Goal: Task Accomplishment & Management: Manage account settings

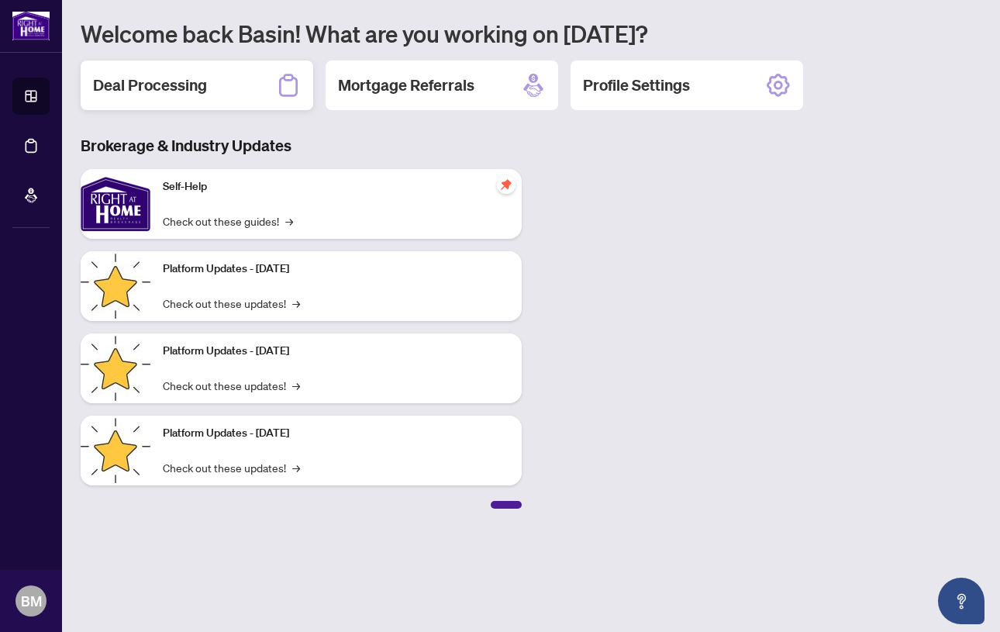
click at [181, 84] on h2 "Deal Processing" at bounding box center [150, 85] width 114 height 22
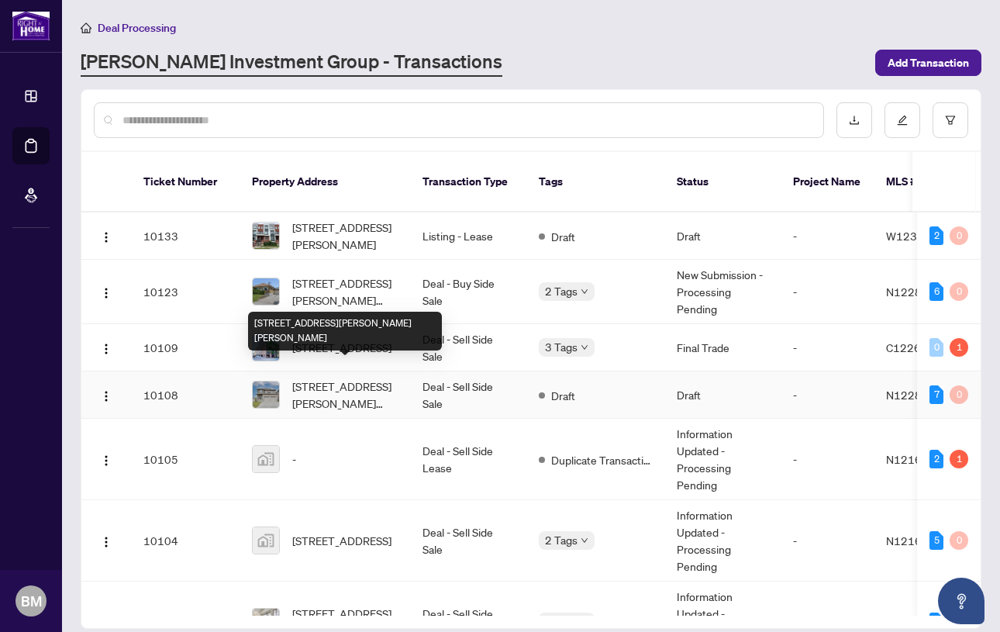
click at [339, 377] on span "[STREET_ADDRESS][PERSON_NAME][PERSON_NAME]" at bounding box center [344, 394] width 105 height 34
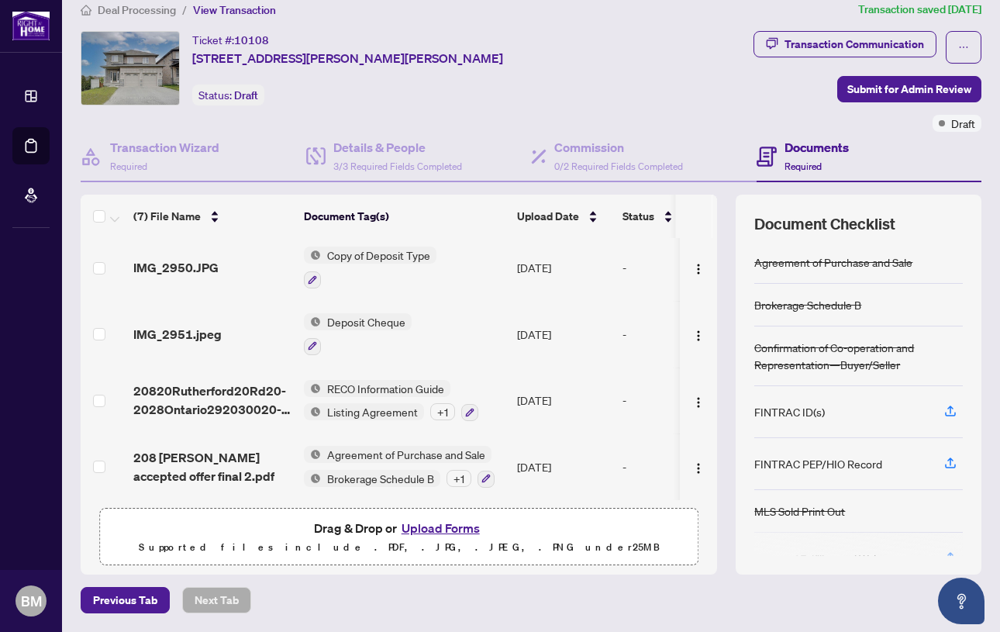
scroll to position [17, 0]
click at [386, 405] on span "Listing Agreement" at bounding box center [372, 412] width 103 height 17
click at [518, 414] on td "[DATE]" at bounding box center [563, 401] width 105 height 67
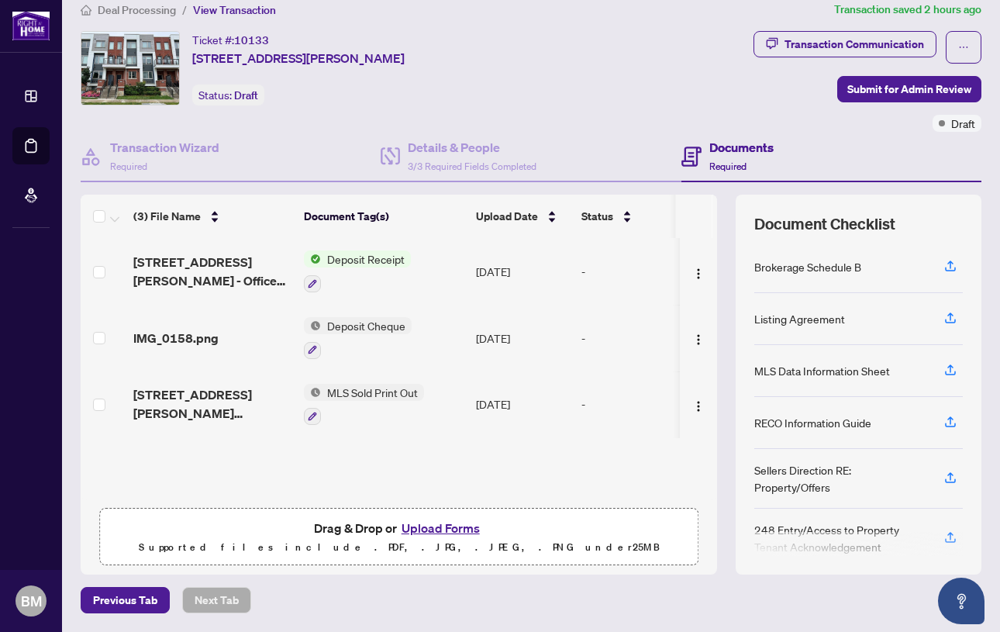
scroll to position [17, 0]
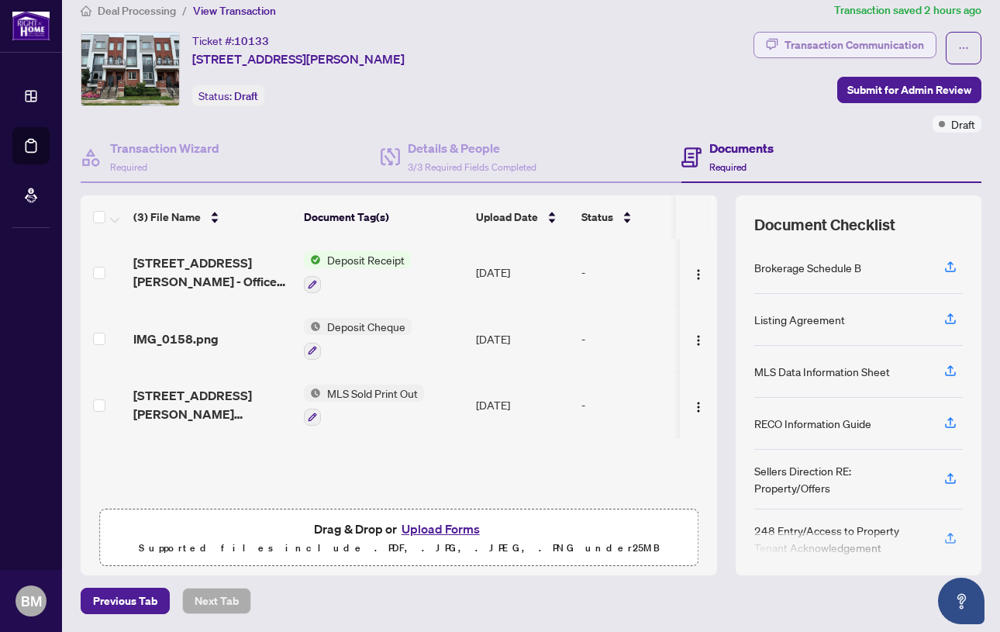
click at [871, 36] on div "Transaction Communication" at bounding box center [854, 45] width 140 height 25
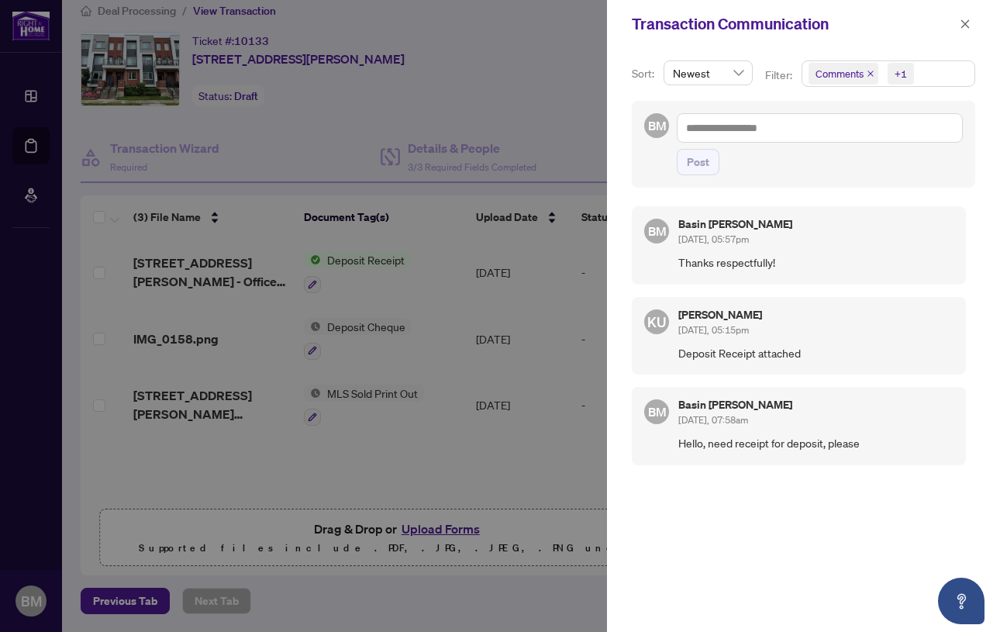
click at [570, 45] on div at bounding box center [500, 316] width 1000 height 632
click at [965, 22] on icon "close" at bounding box center [964, 24] width 11 height 11
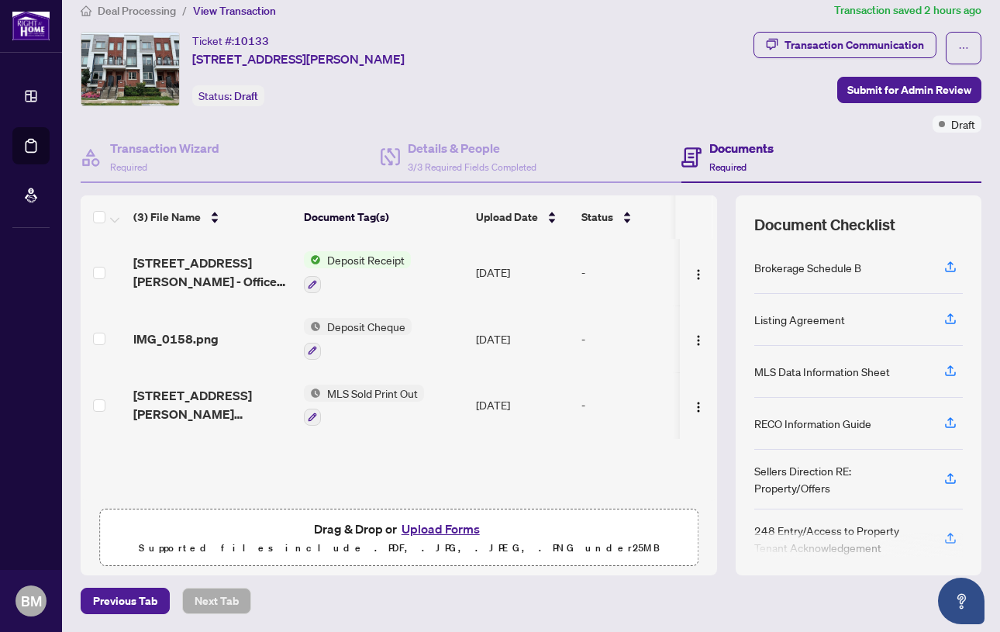
scroll to position [0, 0]
